Goal: Register for event/course: Sign up to attend an event or enroll in a course

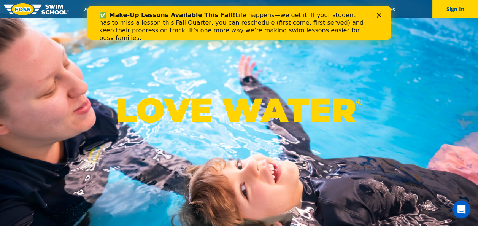
click at [378, 14] on polygon "Close" at bounding box center [379, 15] width 5 height 5
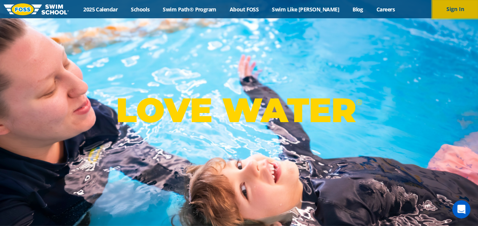
click at [449, 6] on button "Sign In" at bounding box center [455, 9] width 46 height 18
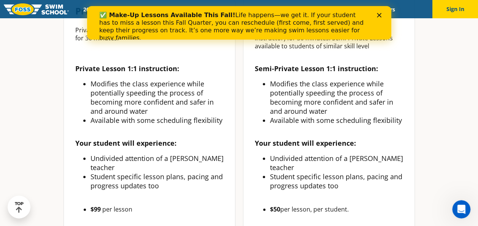
scroll to position [297, 0]
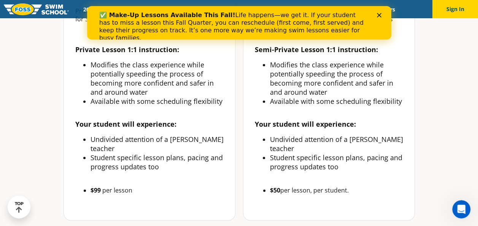
click at [379, 16] on polygon "Close" at bounding box center [379, 15] width 5 height 5
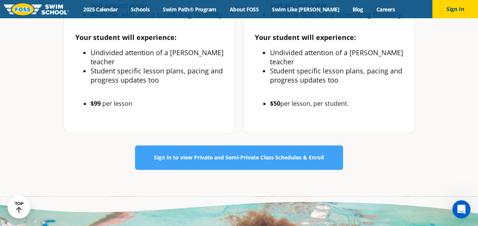
scroll to position [386, 0]
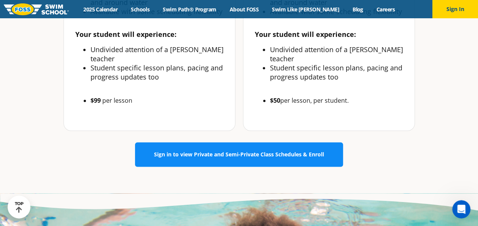
click at [282, 142] on link "Sign in to view Private and Semi-Private Class Schedules & Enroll" at bounding box center [239, 154] width 208 height 24
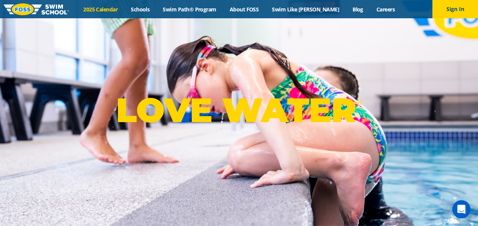
click at [100, 10] on link "2025 Calendar" at bounding box center [101, 9] width 48 height 7
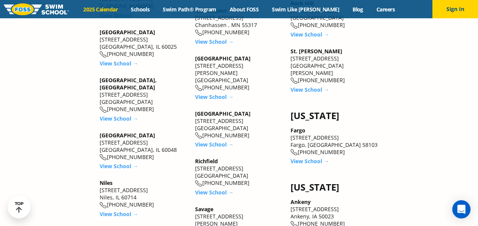
scroll to position [1079, 0]
click at [183, 8] on link "Swim Path® Program" at bounding box center [189, 9] width 67 height 7
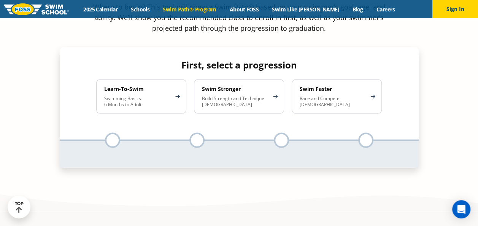
scroll to position [736, 0]
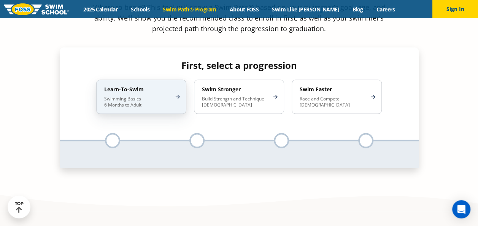
click at [154, 96] on p "Swimming Basics 6 Months to Adult" at bounding box center [137, 102] width 67 height 12
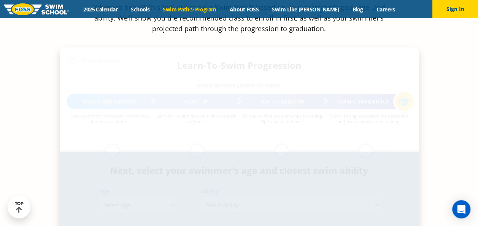
scroll to position [747, 0]
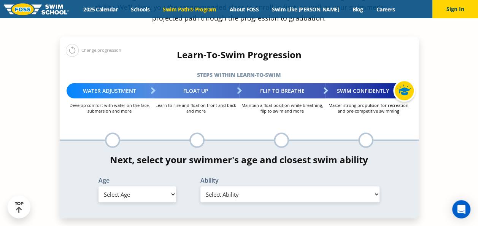
click at [133, 186] on select "Select Age [DEMOGRAPHIC_DATA] months - 1 year 1 year 2 years 3 years 4 years 5 …" at bounding box center [138, 194] width 78 height 16
select select "16-years-"
click at [99, 186] on select "Select Age [DEMOGRAPHIC_DATA] months - 1 year 1 year 2 years 3 years 4 years 5 …" at bounding box center [138, 194] width 78 height 16
click at [215, 186] on select "Select Ability First in-water experience When in the water, reliant on a life j…" at bounding box center [290, 194] width 180 height 16
select select "16-years--when-in-the-water-reliant-on-a-life-jacket-or-floatation-device"
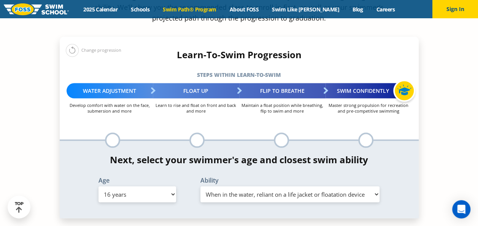
click at [200, 186] on select "Select Ability First in-water experience When in the water, reliant on a life j…" at bounding box center [290, 194] width 180 height 16
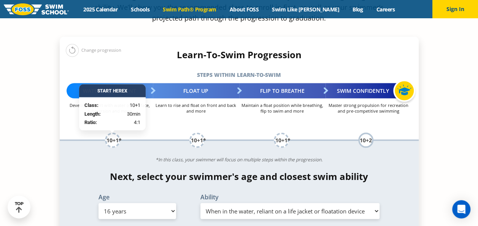
click at [199, 83] on div "Float Up Learn to rise and float on front and back and more" at bounding box center [196, 98] width 86 height 30
click at [261, 203] on select "Select Ability First in-water experience When in the water, reliant on a life j…" at bounding box center [290, 211] width 180 height 16
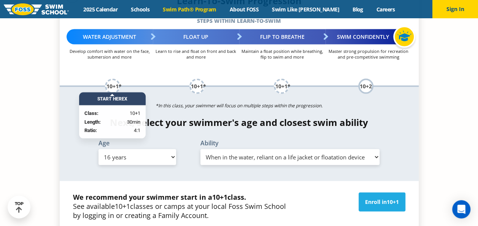
scroll to position [801, 0]
click at [176, 140] on div "Age Select Age 6 months - 1 year 1 year 2 years 3 years 4 years 5 years 6 years…" at bounding box center [137, 152] width 94 height 25
click at [162, 149] on select "Select Age 6 months - 1 year 1 year 2 years 3 years 4 years 5 years 6 years 7 y…" at bounding box center [138, 157] width 78 height 16
select select "adult-18-years-"
click at [99, 149] on select "Select Age 6 months - 1 year 1 year 2 years 3 years 4 years 5 years 6 years 7 y…" at bounding box center [138, 157] width 78 height 16
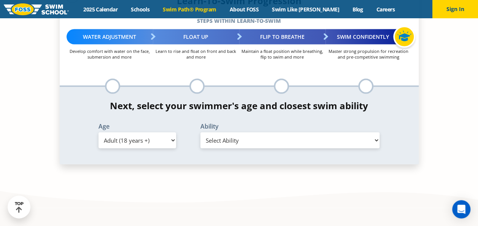
click at [248, 132] on select "Select Ability First in-water experience When in the water reliant on a life ja…" at bounding box center [290, 140] width 180 height 16
select select "adult-18-years--when-in-the-water-reliant-on-a-life-jacket-or-floatation-device"
click at [200, 132] on select "Select Ability First in-water experience When in the water reliant on a life ja…" at bounding box center [290, 140] width 180 height 16
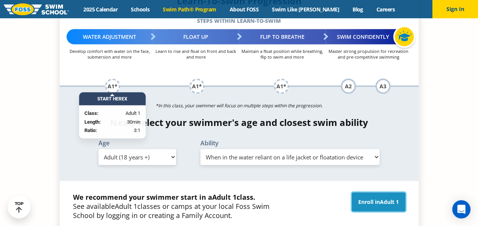
click at [356, 192] on link "Enroll in Adult 1" at bounding box center [379, 201] width 54 height 19
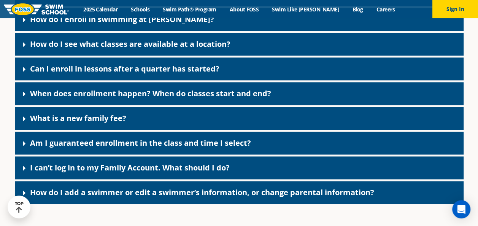
scroll to position [358, 0]
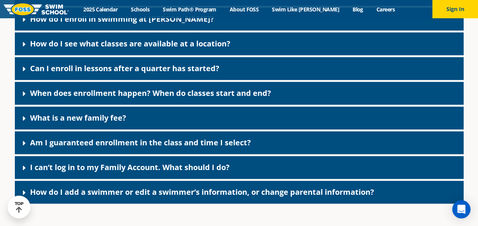
click at [123, 119] on link "What is a new family fee?" at bounding box center [78, 118] width 96 height 10
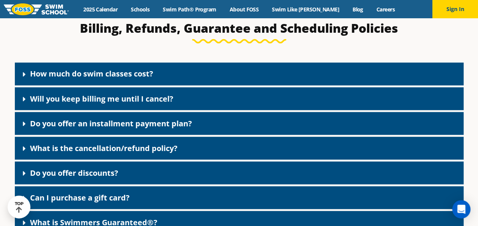
scroll to position [646, 0]
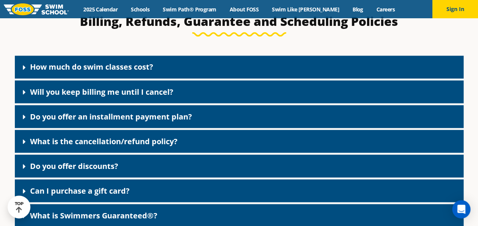
click at [124, 117] on link "Do you offer an installment payment plan?" at bounding box center [111, 116] width 162 height 10
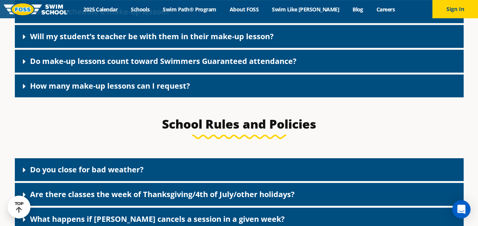
scroll to position [1099, 0]
